Goal: Task Accomplishment & Management: Use online tool/utility

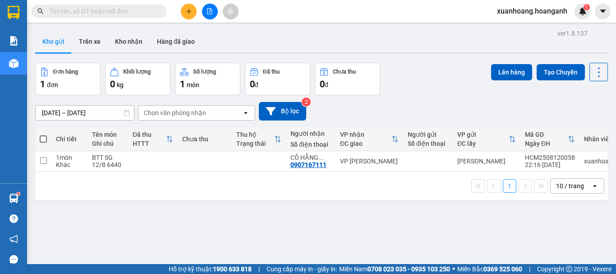
click at [42, 141] on span at bounding box center [43, 138] width 7 height 7
click at [43, 134] on input "checkbox" at bounding box center [43, 134] width 0 height 0
checkbox input "true"
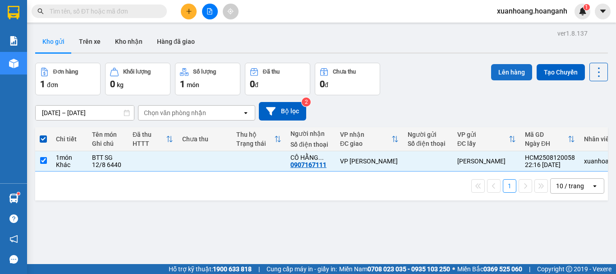
click at [503, 72] on button "Lên hàng" at bounding box center [511, 72] width 41 height 16
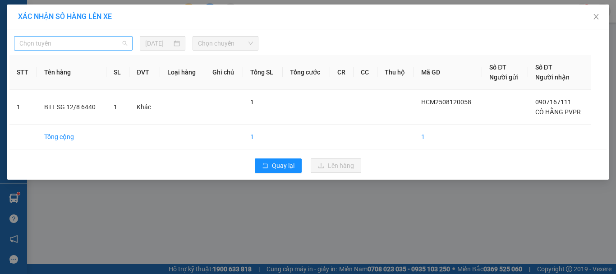
click at [92, 46] on span "Chọn tuyến" at bounding box center [73, 44] width 108 height 14
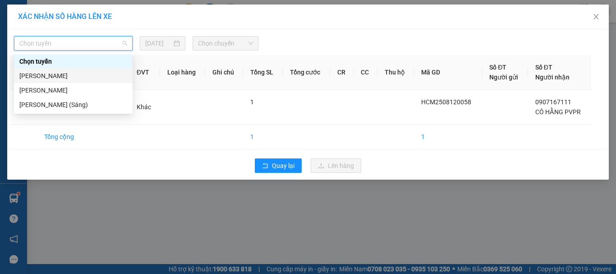
click at [96, 72] on div "[PERSON_NAME]" at bounding box center [73, 76] width 108 height 10
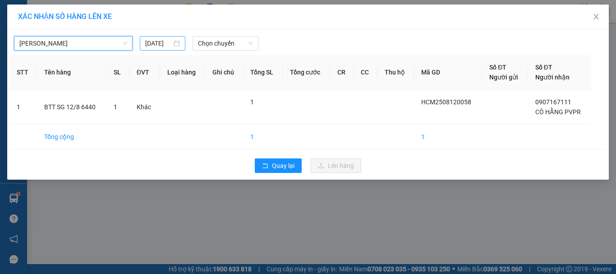
click at [167, 46] on input "[DATE]" at bounding box center [158, 43] width 26 height 10
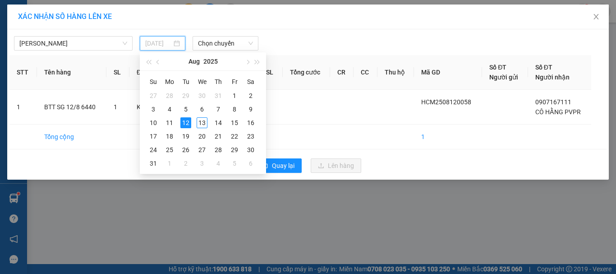
type input "[DATE]"
click at [187, 121] on div "12" at bounding box center [185, 122] width 11 height 11
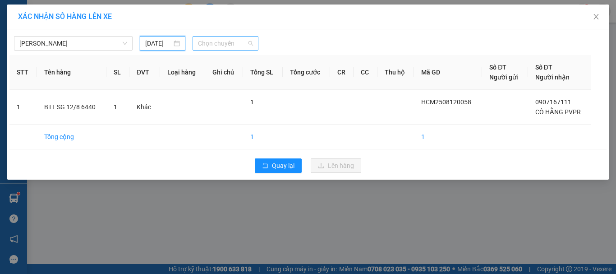
click at [226, 42] on span "Chọn chuyến" at bounding box center [225, 44] width 55 height 14
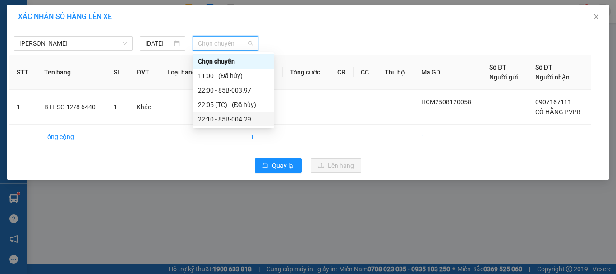
click at [231, 113] on div "22:10 - 85B-004.29" at bounding box center [233, 119] width 81 height 14
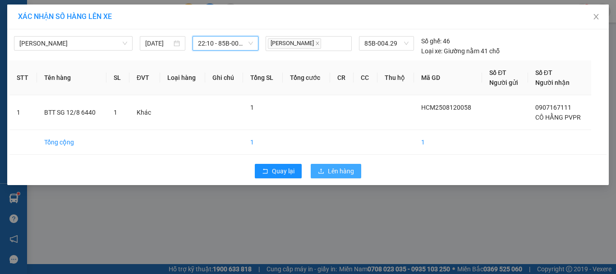
click at [330, 168] on span "Lên hàng" at bounding box center [341, 171] width 26 height 10
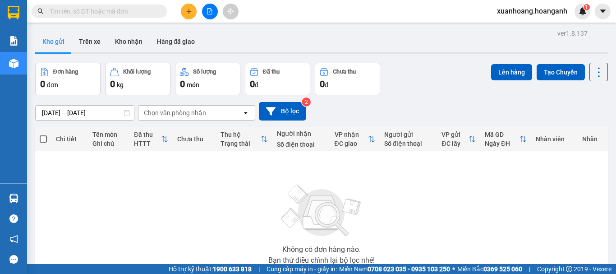
drag, startPoint x: 515, startPoint y: 75, endPoint x: 328, endPoint y: 106, distance: 189.8
click at [328, 106] on div "ver 1.8.137 Kho gửi Trên xe Kho nhận Hàng đã giao Đơn hàng 0 đơn Khối lượng 0 k…" at bounding box center [322, 176] width 580 height 298
click at [535, 15] on span "xuanhoang.hoanganh" at bounding box center [532, 10] width 85 height 11
click at [531, 25] on span "Đăng xuất" at bounding box center [536, 28] width 66 height 10
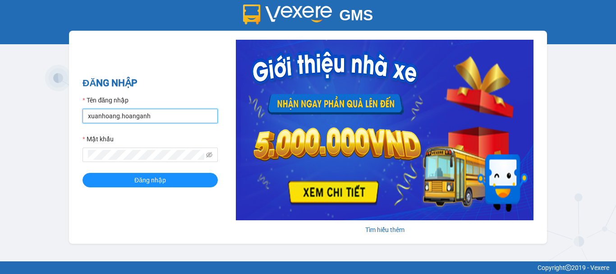
click at [144, 118] on input "xuanhoang.hoanganh" at bounding box center [150, 116] width 135 height 14
type input "maikhanh.hoanganh"
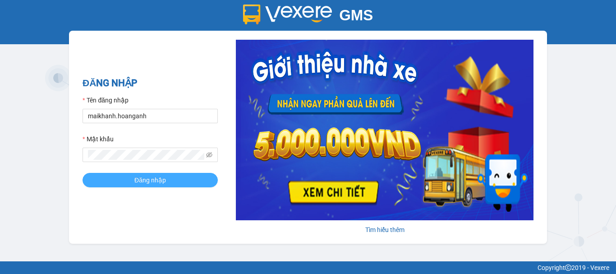
click at [163, 181] on span "Đăng nhập" at bounding box center [150, 180] width 32 height 10
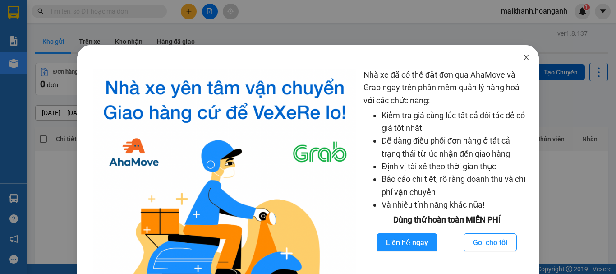
click at [523, 55] on icon "close" at bounding box center [526, 57] width 7 height 7
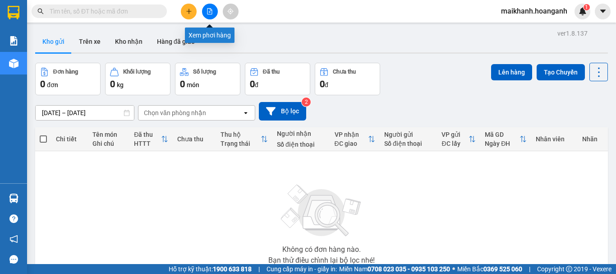
click at [211, 10] on icon "file-add" at bounding box center [209, 11] width 5 height 6
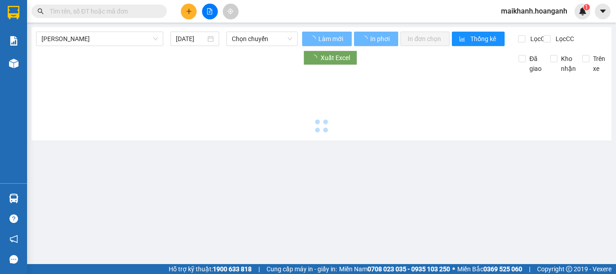
type input "13/08/2025"
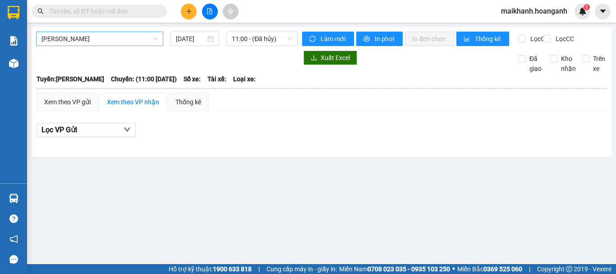
click at [109, 46] on div "[PERSON_NAME]" at bounding box center [99, 39] width 127 height 14
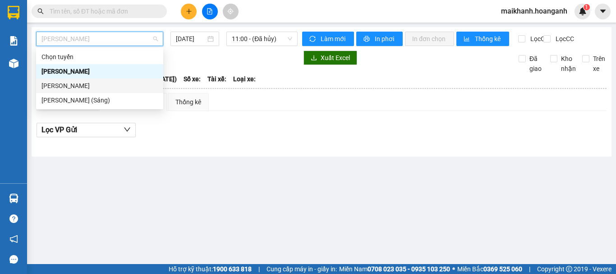
click at [108, 82] on div "[PERSON_NAME]" at bounding box center [99, 86] width 116 height 10
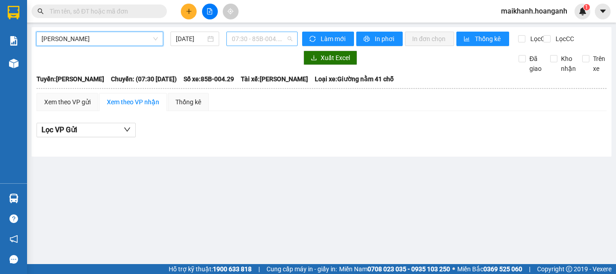
click at [231, 40] on div "07:30 - 85B-004.29" at bounding box center [261, 39] width 71 height 14
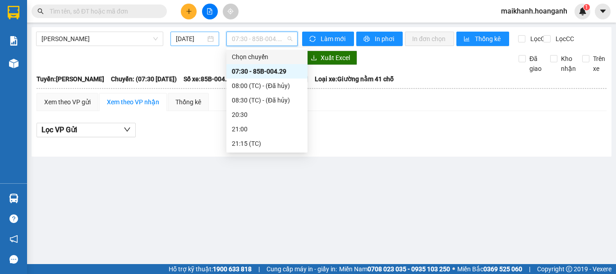
click at [206, 38] on input "13/08/2025" at bounding box center [191, 39] width 30 height 10
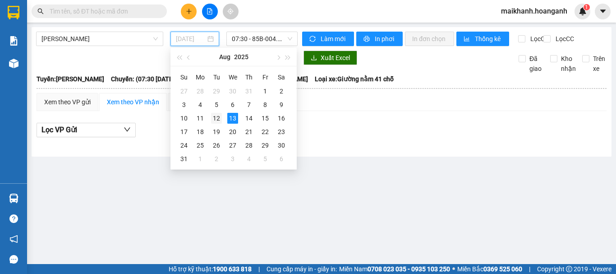
click at [218, 119] on div "12" at bounding box center [216, 118] width 11 height 11
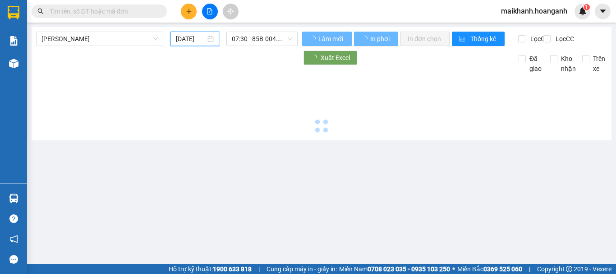
type input "[DATE]"
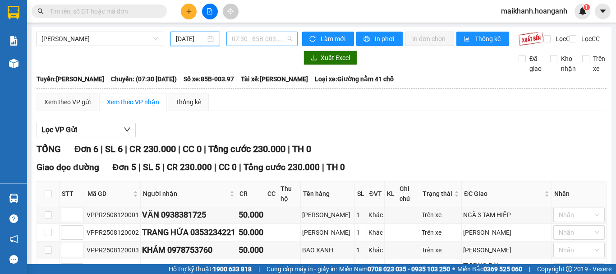
click at [249, 40] on span "07:30 - 85B-003.97" at bounding box center [262, 39] width 60 height 14
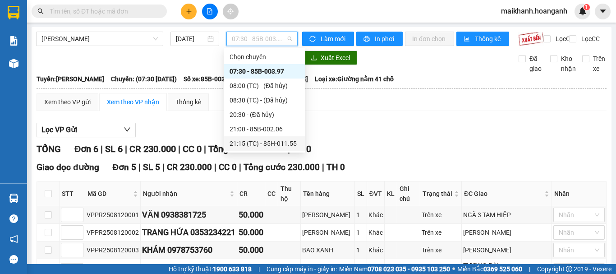
click at [240, 140] on div "21:15 (TC) - 85H-011.55" at bounding box center [265, 143] width 70 height 10
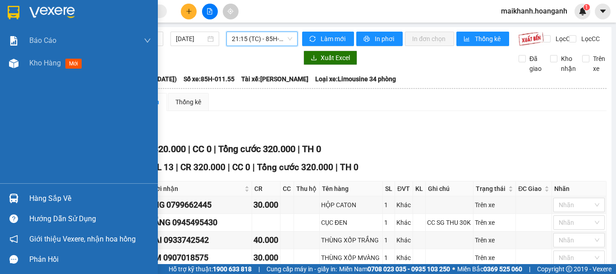
click at [15, 17] on img at bounding box center [14, 13] width 12 height 14
